Goal: Information Seeking & Learning: Check status

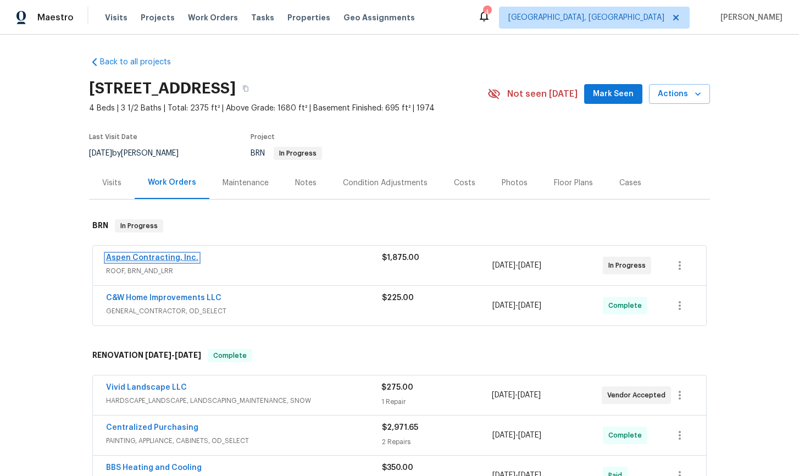
click at [149, 260] on link "Aspen Contracting, Inc." at bounding box center [152, 258] width 92 height 8
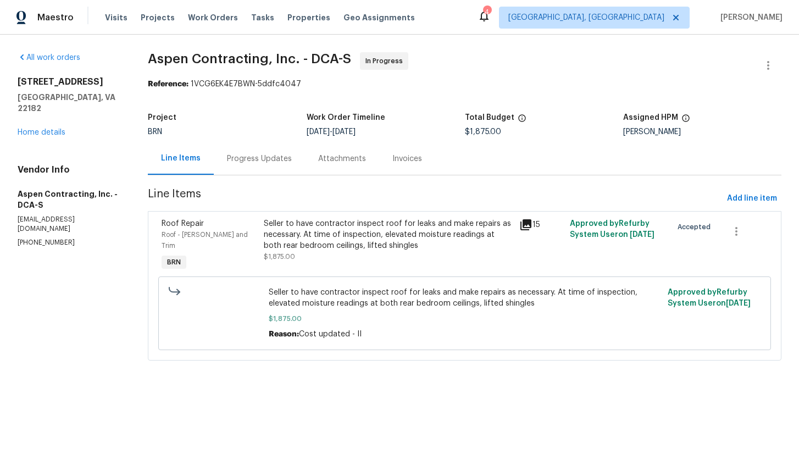
click at [531, 226] on icon at bounding box center [525, 224] width 13 height 13
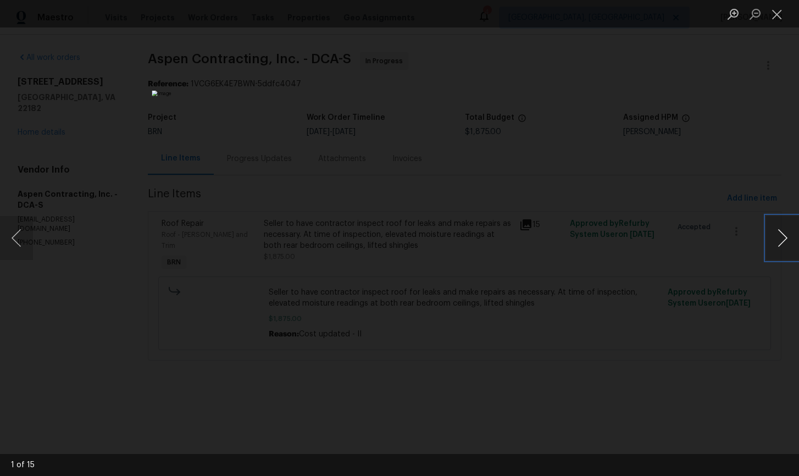
click at [786, 238] on button "Next image" at bounding box center [782, 238] width 33 height 44
click at [776, 24] on li "Lightbox" at bounding box center [777, 13] width 22 height 27
click at [776, 15] on button "Close lightbox" at bounding box center [777, 13] width 22 height 19
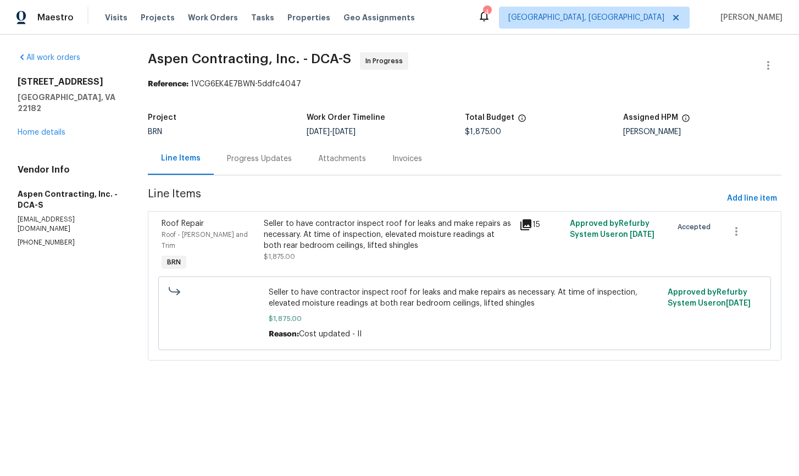
click at [248, 160] on div "Progress Updates" at bounding box center [259, 158] width 65 height 11
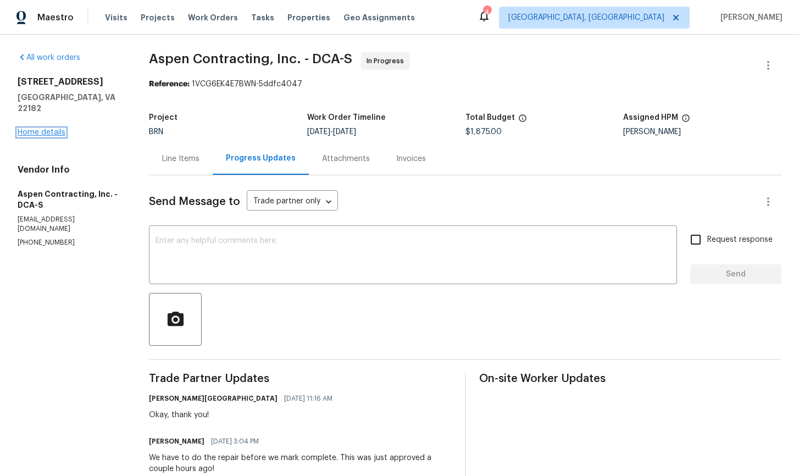
click at [57, 129] on link "Home details" at bounding box center [42, 133] width 48 height 8
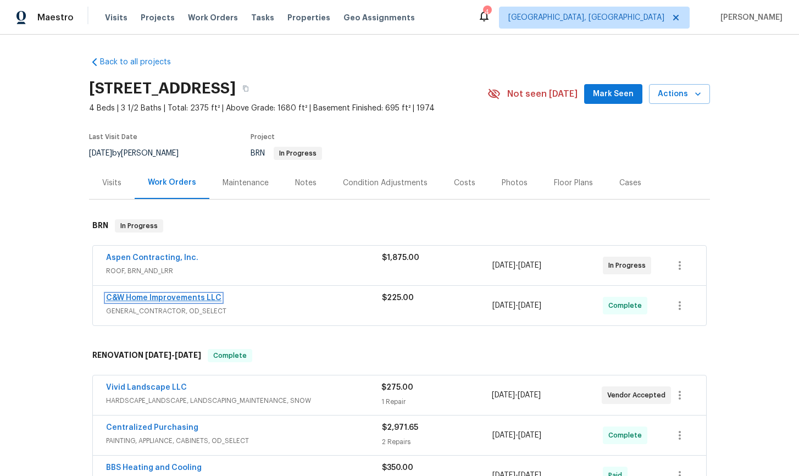
click at [179, 296] on link "C&W Home Improvements LLC" at bounding box center [163, 298] width 115 height 8
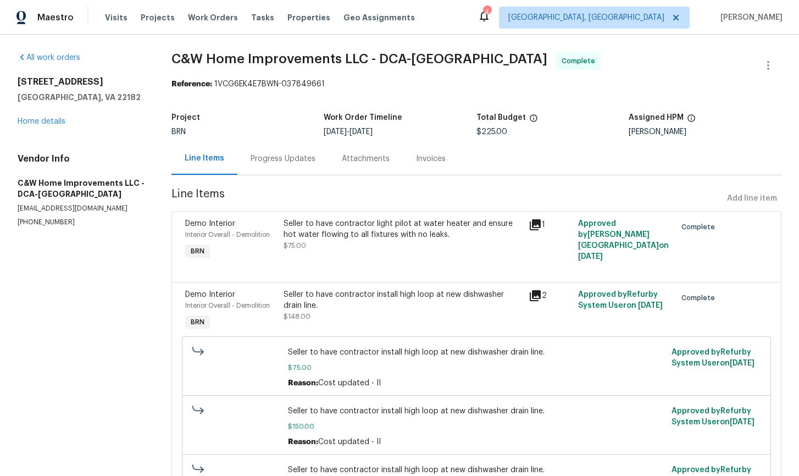
click at [291, 159] on div "Progress Updates" at bounding box center [283, 158] width 65 height 11
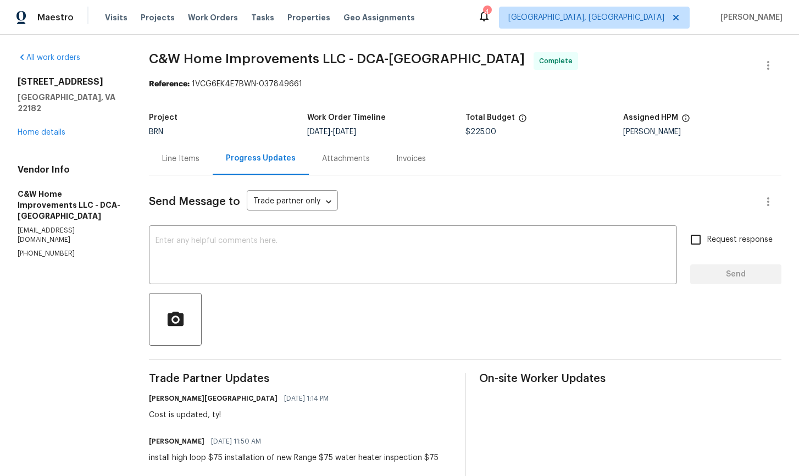
click at [186, 160] on div "Line Items" at bounding box center [180, 158] width 37 height 11
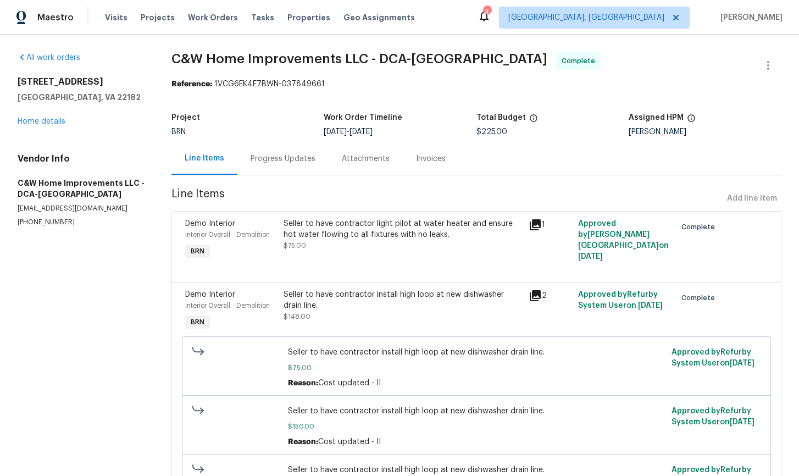
click at [541, 225] on icon at bounding box center [535, 224] width 11 height 11
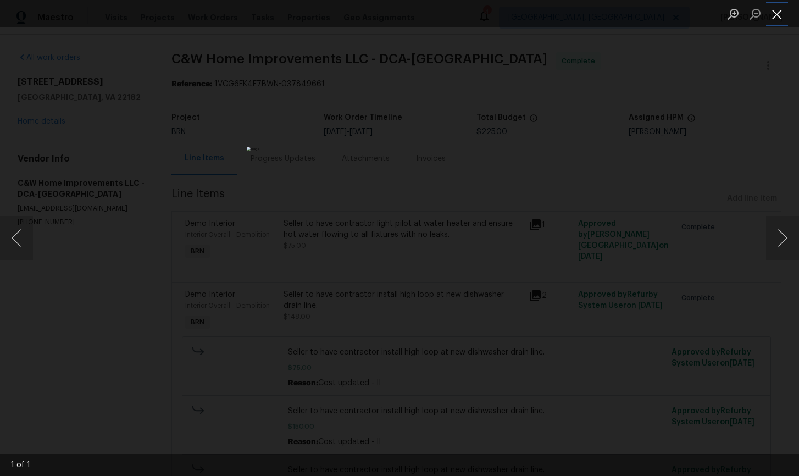
click at [779, 14] on button "Close lightbox" at bounding box center [777, 13] width 22 height 19
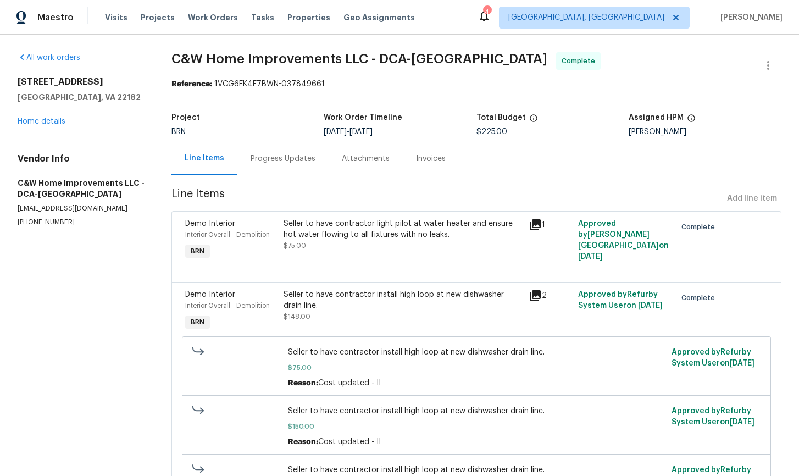
click at [541, 298] on icon at bounding box center [535, 295] width 11 height 11
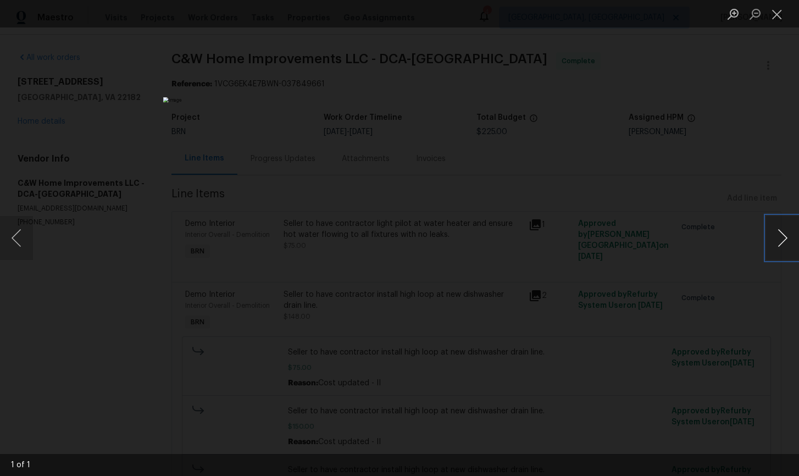
click at [783, 241] on button "Next image" at bounding box center [782, 238] width 33 height 44
click at [783, 240] on button "Next image" at bounding box center [782, 238] width 33 height 44
